Goal: Answer question/provide support: Share knowledge or assist other users

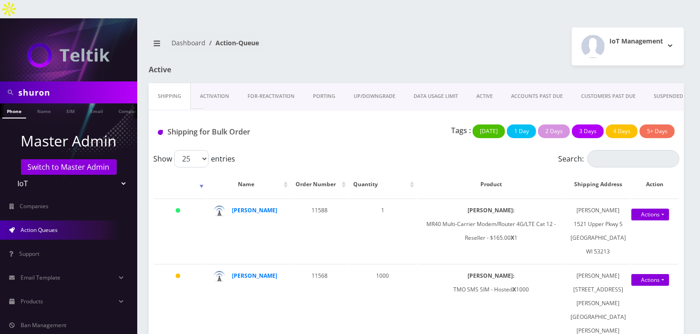
drag, startPoint x: 62, startPoint y: 73, endPoint x: 0, endPoint y: 75, distance: 62.2
click at [0, 81] on div "shuron" at bounding box center [68, 92] width 137 height 22
type input "atrigos"
click at [98, 103] on link "Company" at bounding box center [86, 110] width 31 height 15
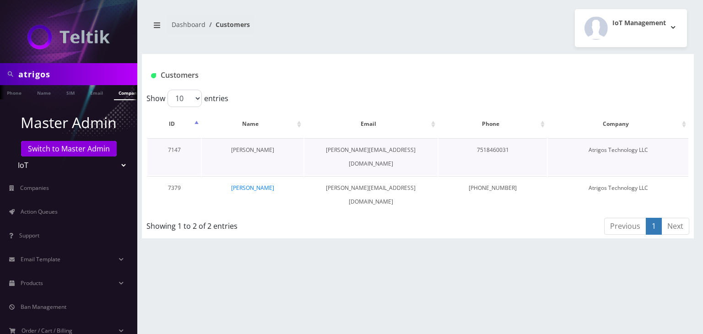
click at [255, 148] on link "[PERSON_NAME]" at bounding box center [252, 150] width 43 height 8
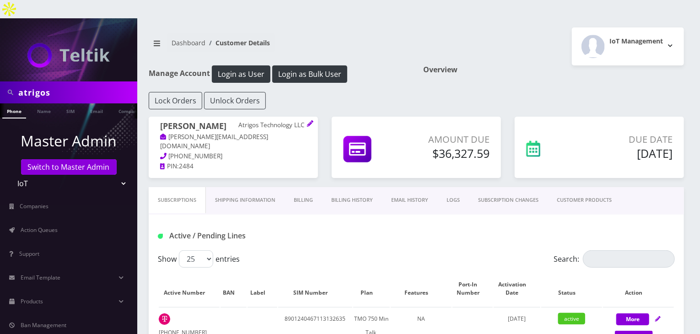
click at [304, 187] on link "Billing" at bounding box center [304, 200] width 38 height 26
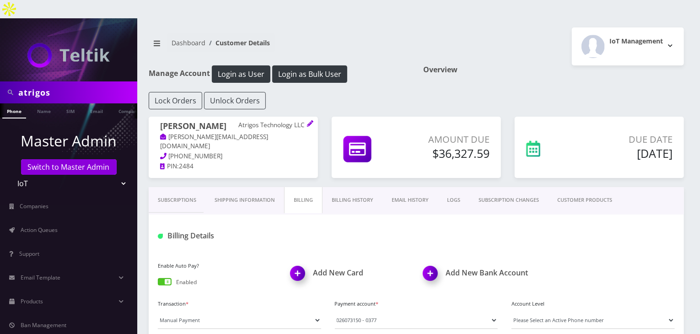
click at [364, 187] on link "Billing History" at bounding box center [352, 200] width 60 height 26
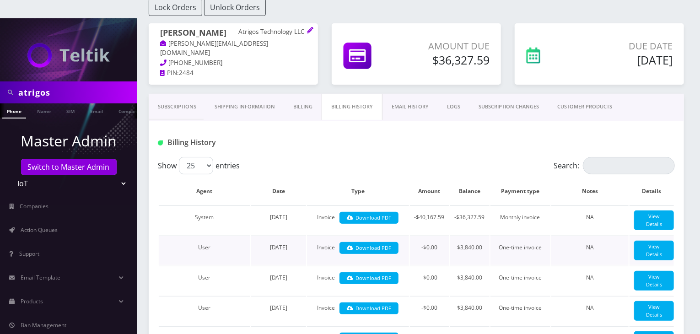
scroll to position [76, 0]
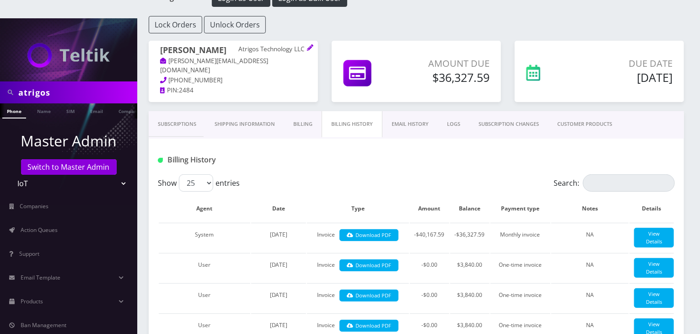
click at [177, 111] on link "Subscriptions" at bounding box center [177, 124] width 57 height 26
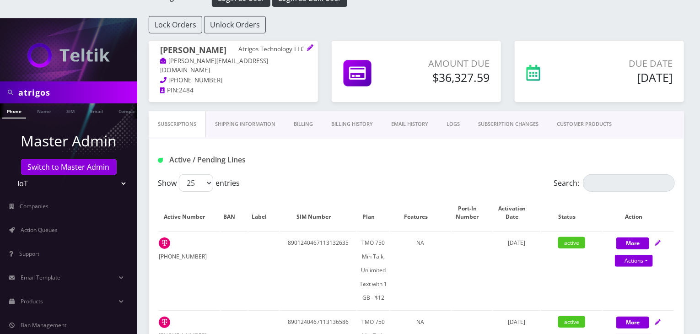
click at [352, 111] on link "Billing History" at bounding box center [352, 124] width 60 height 26
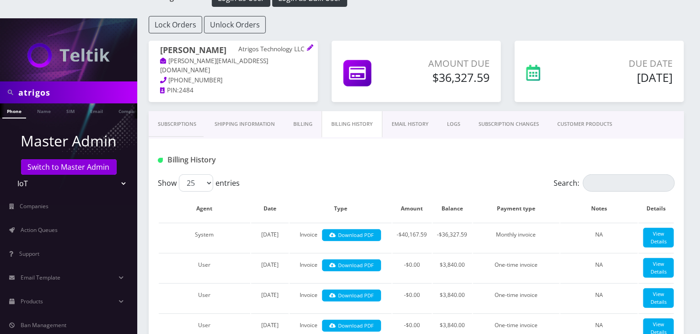
click at [189, 112] on link "Subscriptions" at bounding box center [177, 124] width 57 height 26
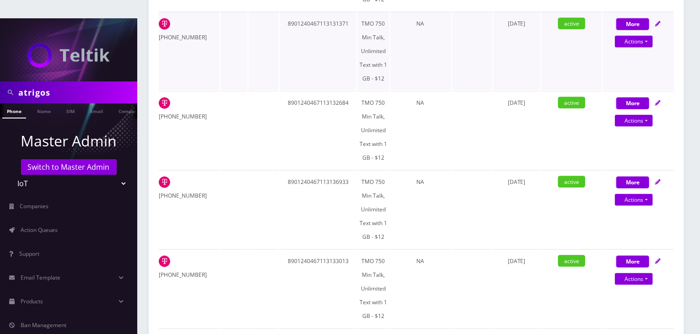
scroll to position [533, 0]
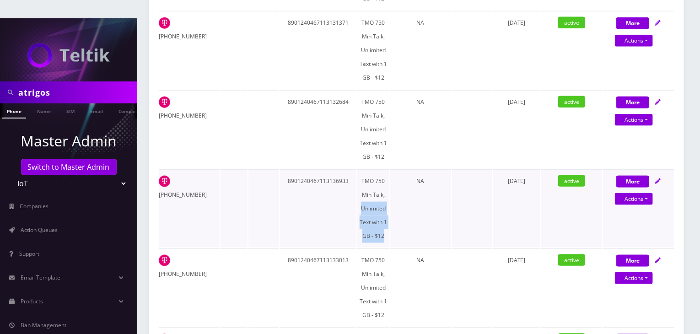
drag, startPoint x: 386, startPoint y: 218, endPoint x: 358, endPoint y: 193, distance: 37.9
click at [358, 193] on td "TMO 750 Min Talk, Unlimited Text with 1 GB - $12" at bounding box center [373, 208] width 32 height 78
click at [406, 215] on td "NA" at bounding box center [420, 208] width 61 height 78
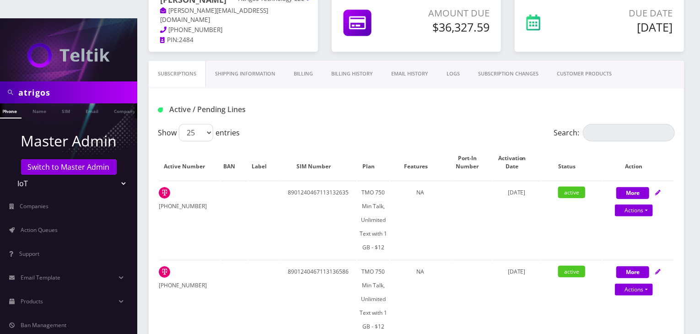
scroll to position [0, 0]
